Goal: Transaction & Acquisition: Subscribe to service/newsletter

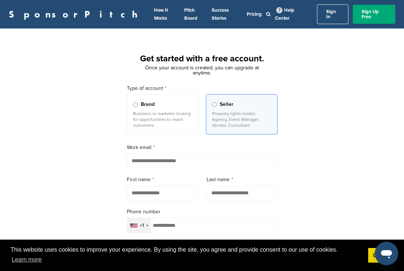
click at [176, 13] on ul "How It Works Pitch Board Success Stories Pricing" at bounding box center [206, 14] width 112 height 16
click at [247, 13] on link "Pricing" at bounding box center [254, 14] width 15 height 6
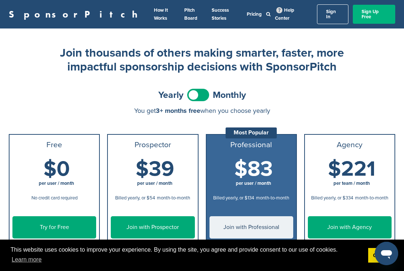
click at [373, 12] on link "Sign Up Free" at bounding box center [374, 14] width 42 height 19
